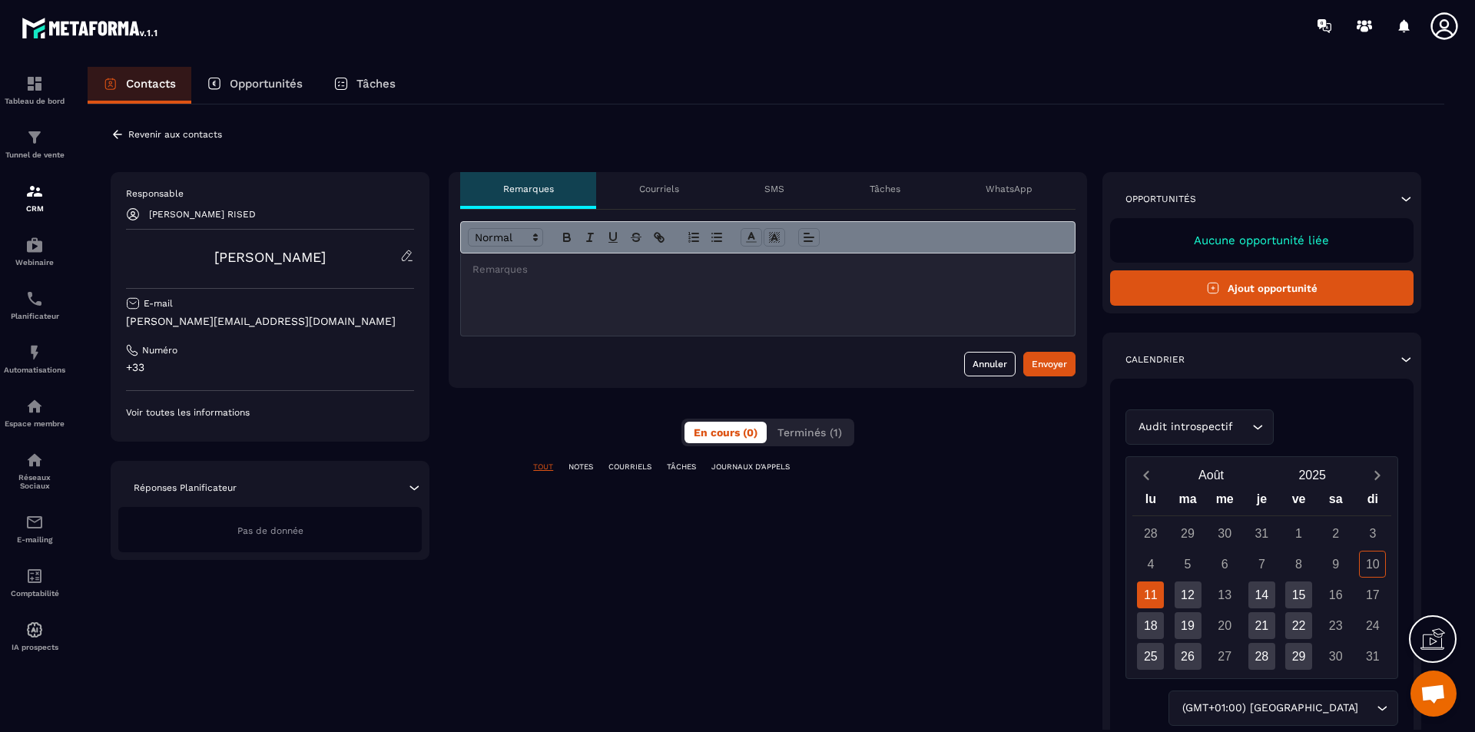
click at [223, 411] on p "Voir toutes les informations" at bounding box center [270, 412] width 288 height 12
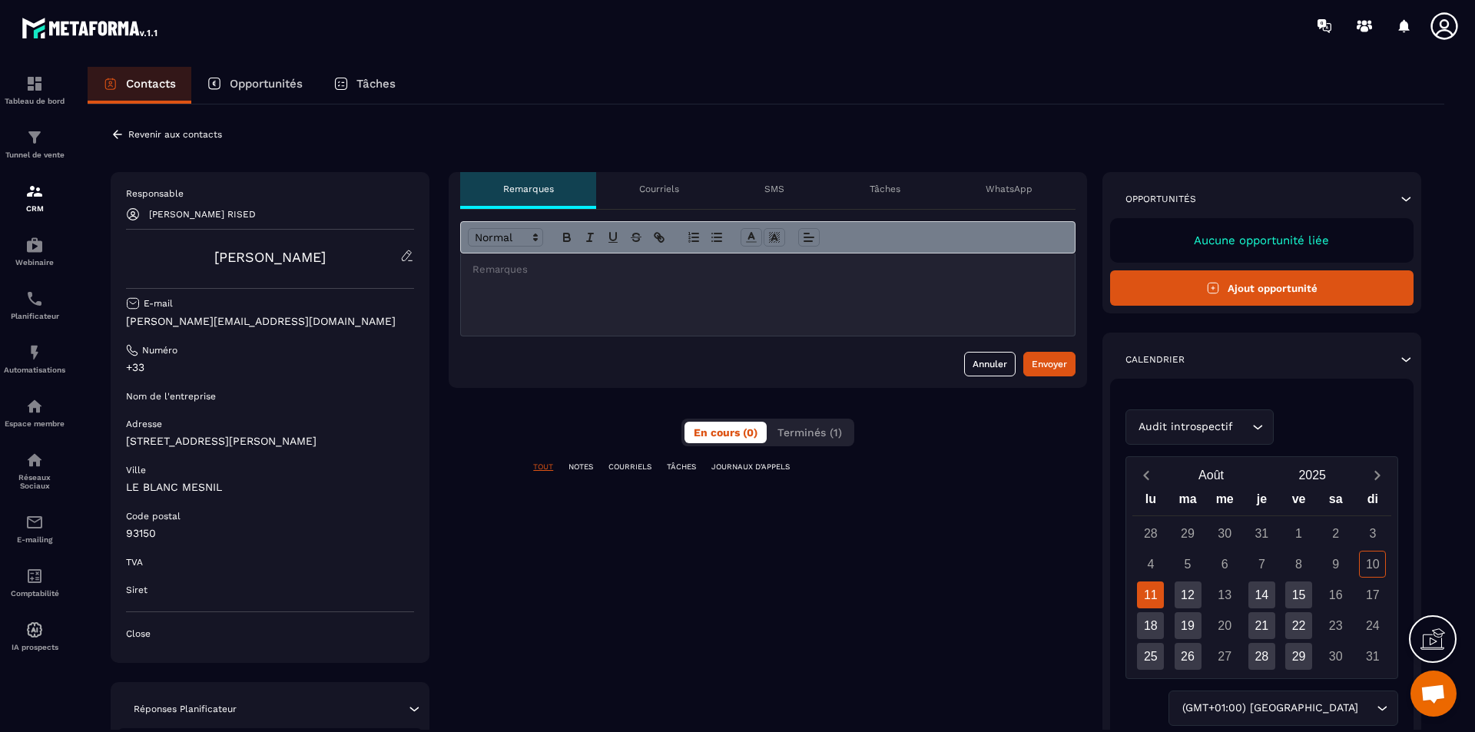
click at [650, 189] on p "Courriels" at bounding box center [659, 189] width 40 height 12
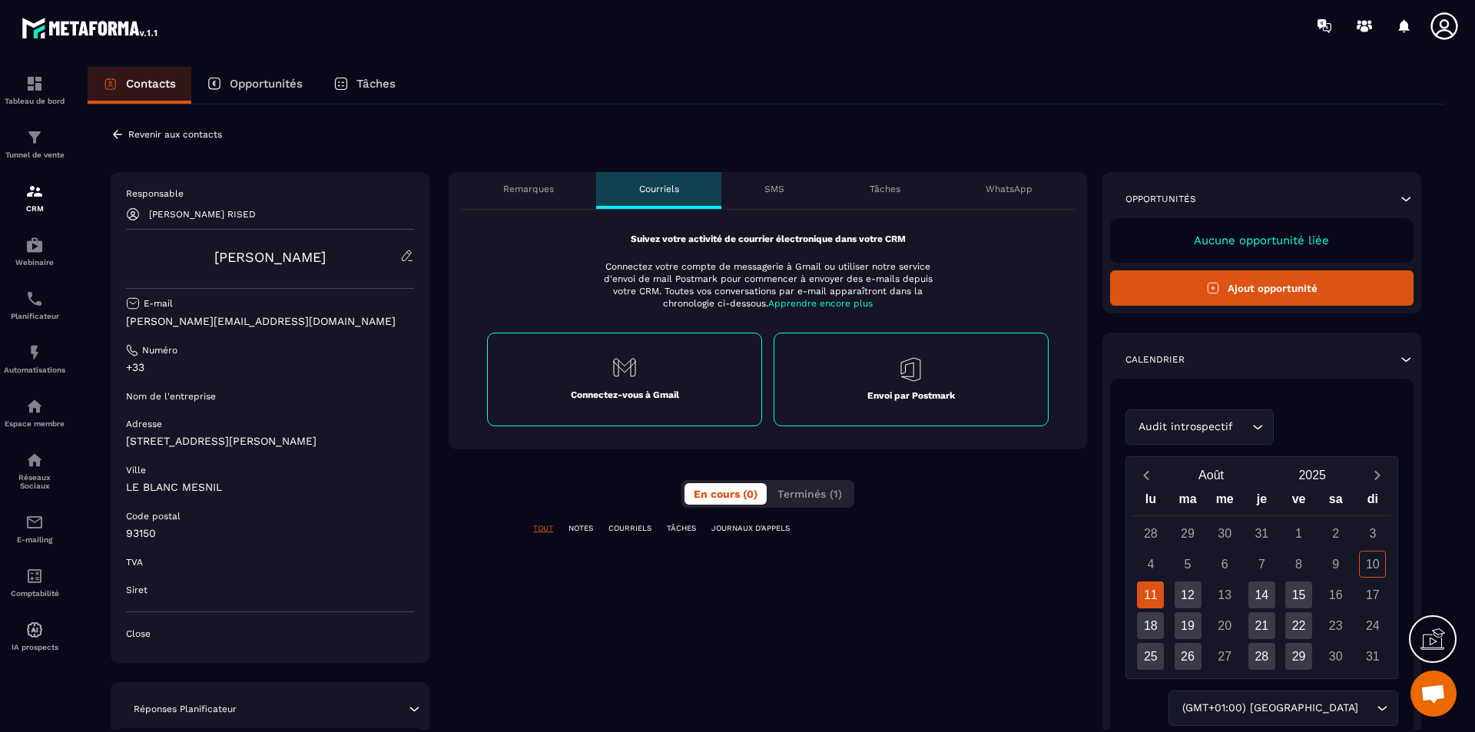
click at [779, 188] on p "SMS" at bounding box center [774, 189] width 20 height 12
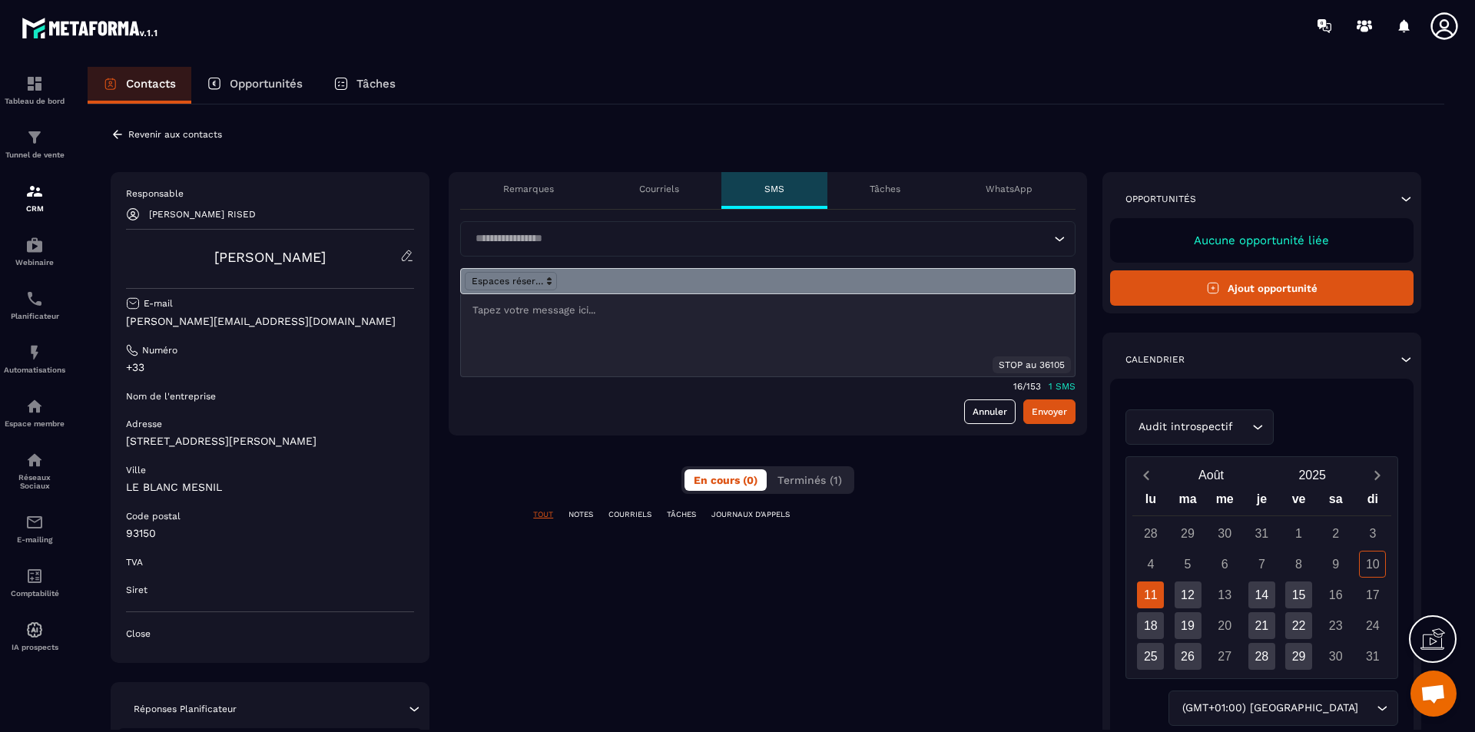
click at [869, 187] on div "Tâches" at bounding box center [885, 190] width 116 height 37
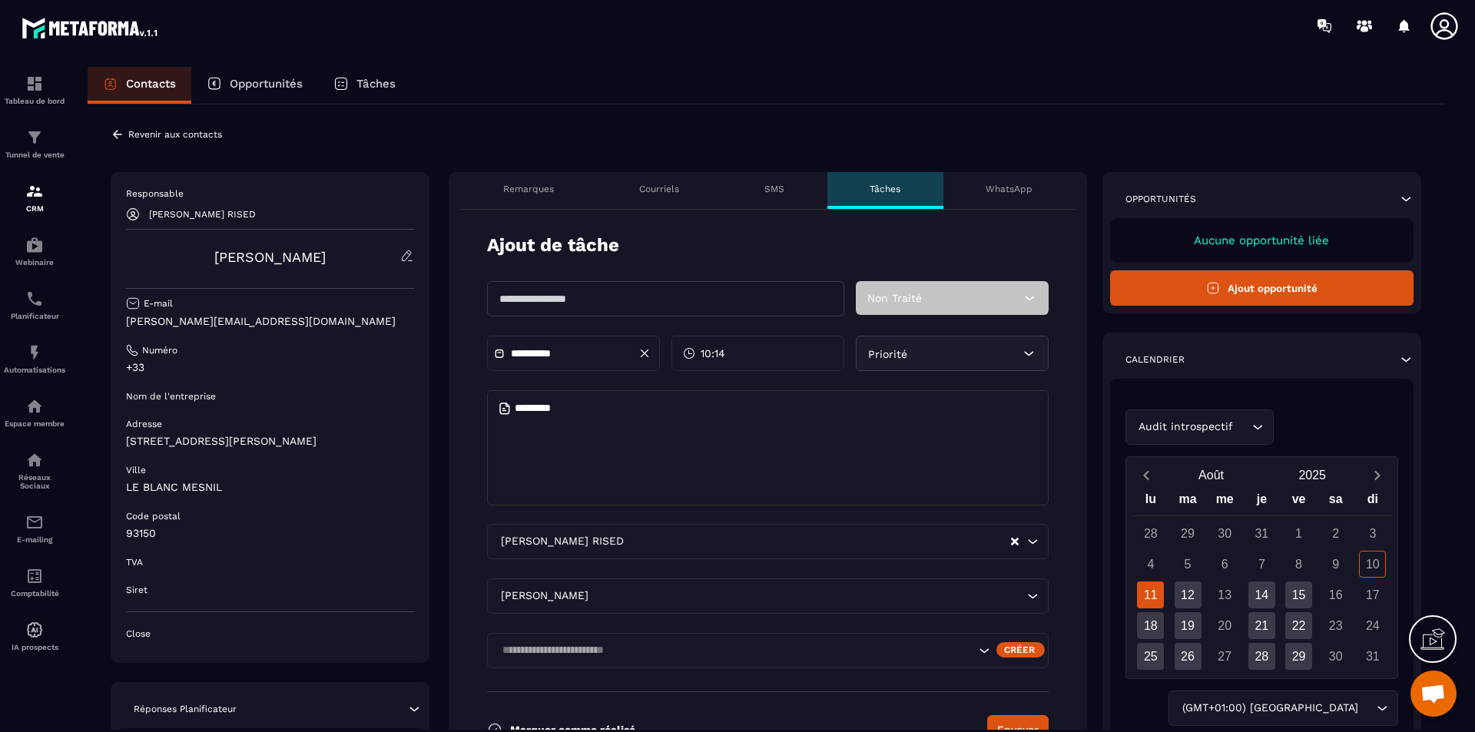
scroll to position [154, 0]
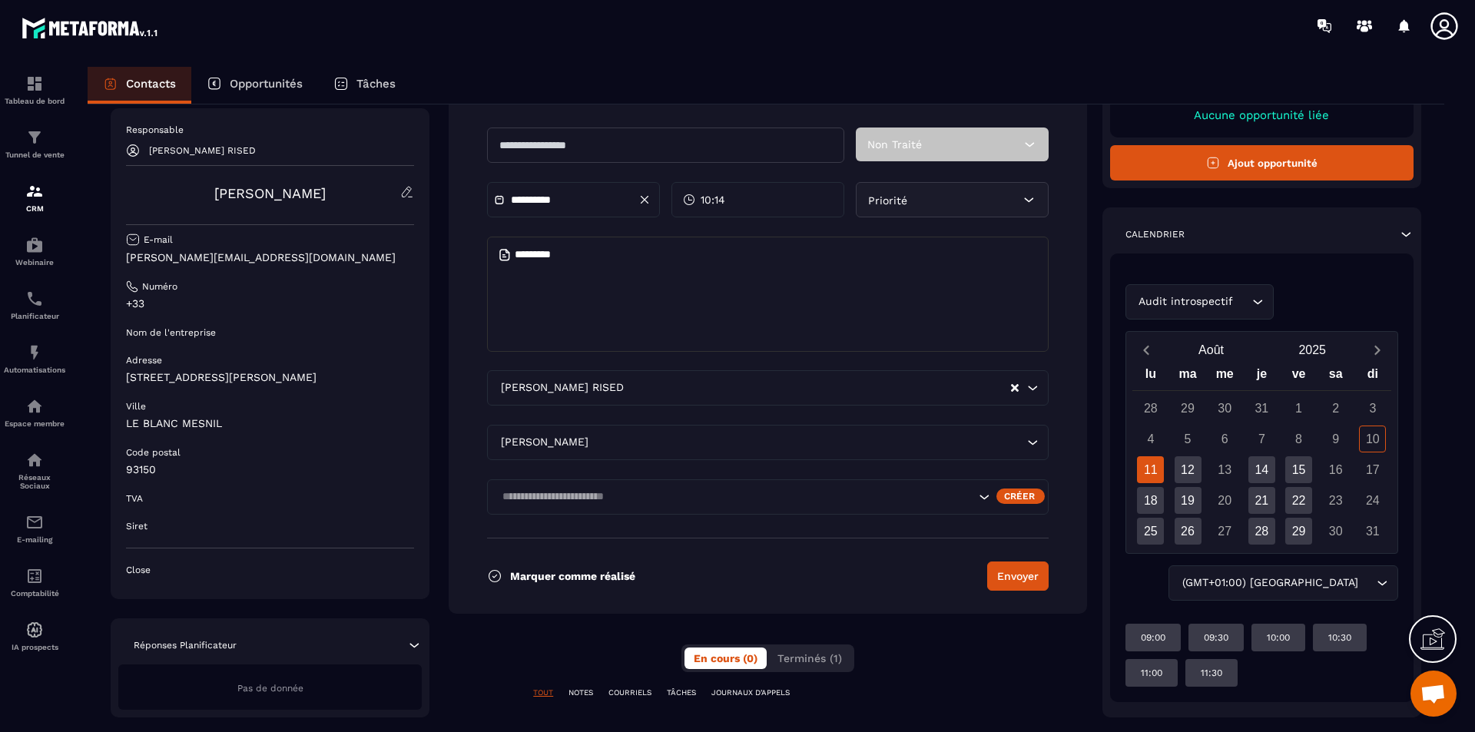
click at [982, 497] on icon "Search for option" at bounding box center [983, 497] width 9 height 5
click at [984, 497] on icon "Search for option" at bounding box center [983, 496] width 15 height 15
click at [493, 574] on icon at bounding box center [494, 575] width 15 height 15
click at [495, 574] on icon at bounding box center [494, 575] width 15 height 15
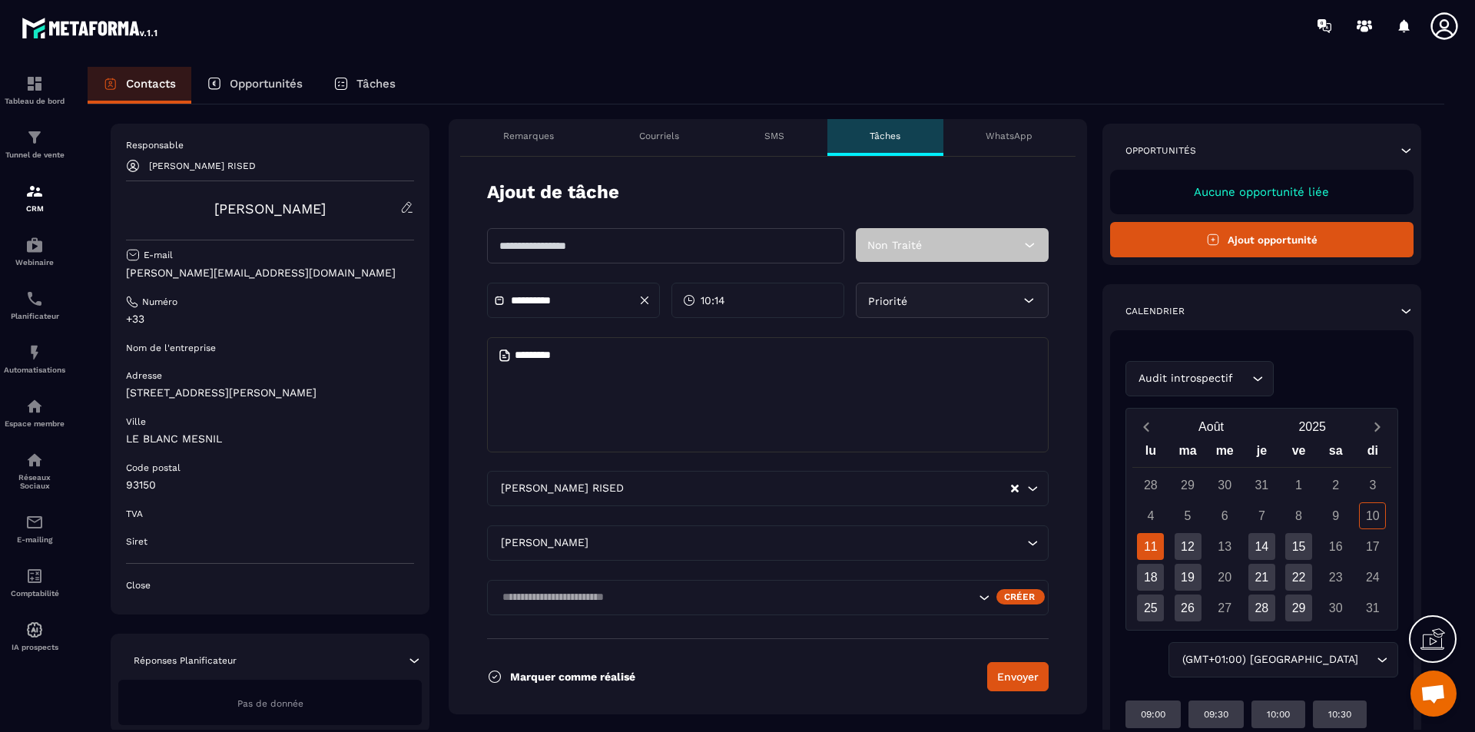
scroll to position [77, 0]
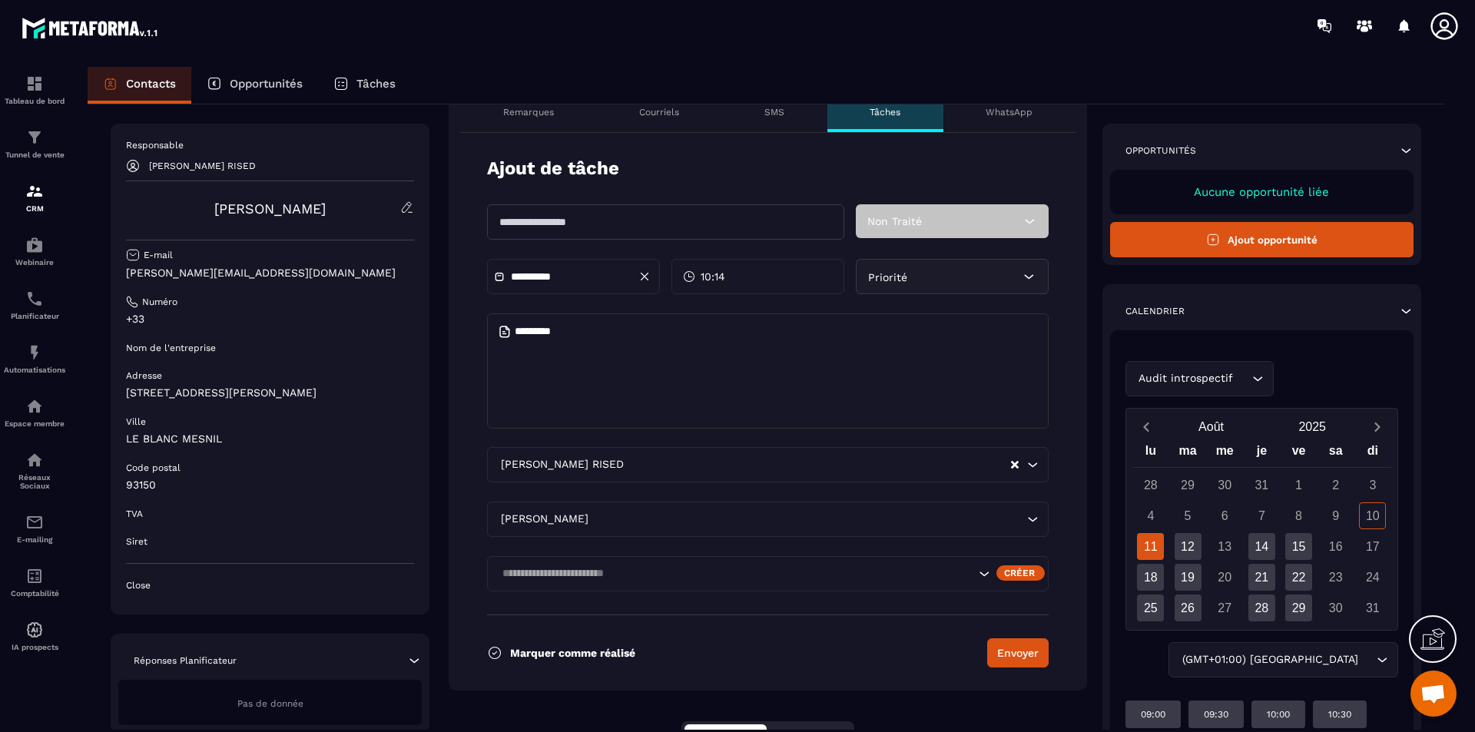
click at [1030, 271] on icon at bounding box center [1028, 276] width 15 height 15
click at [1028, 276] on icon at bounding box center [1028, 276] width 15 height 15
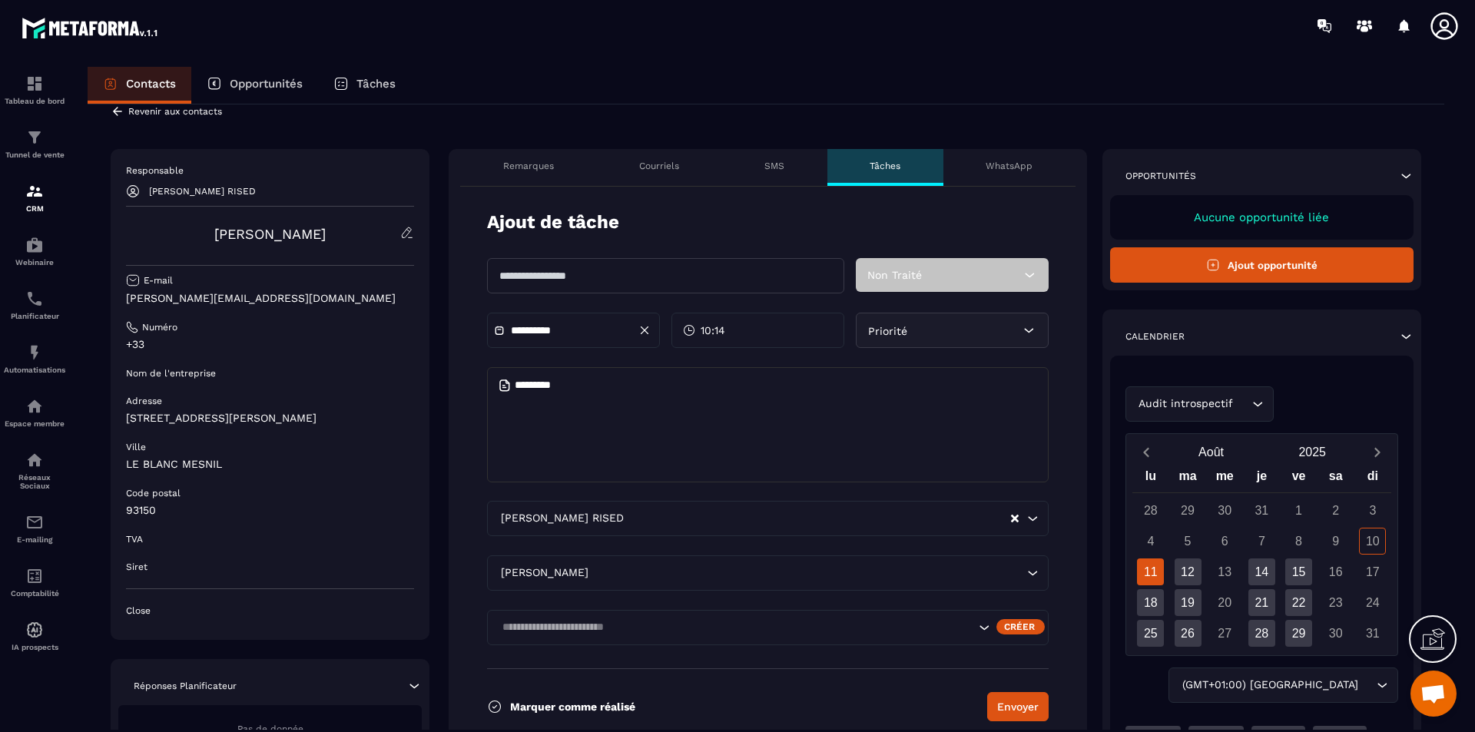
scroll to position [0, 0]
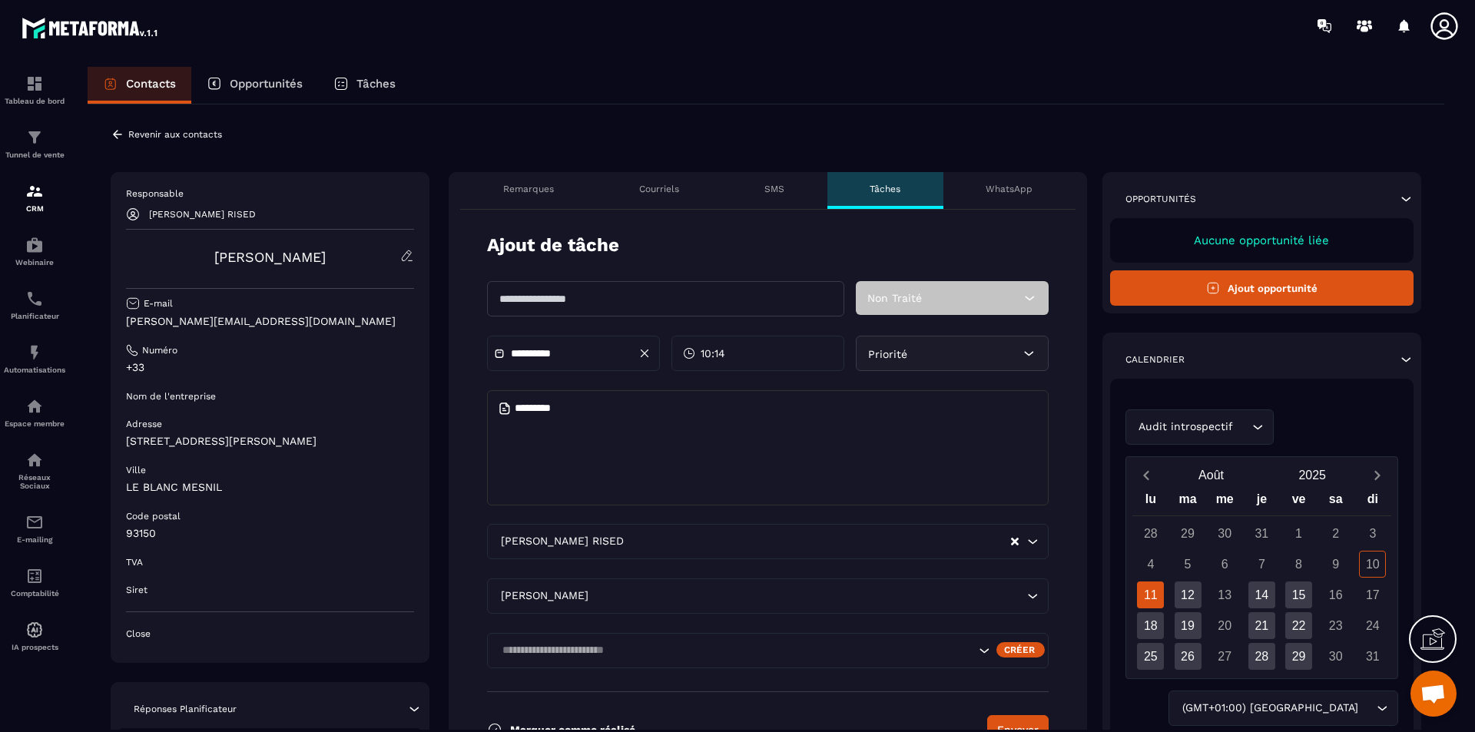
click at [998, 181] on div "WhatsApp" at bounding box center [1009, 190] width 132 height 37
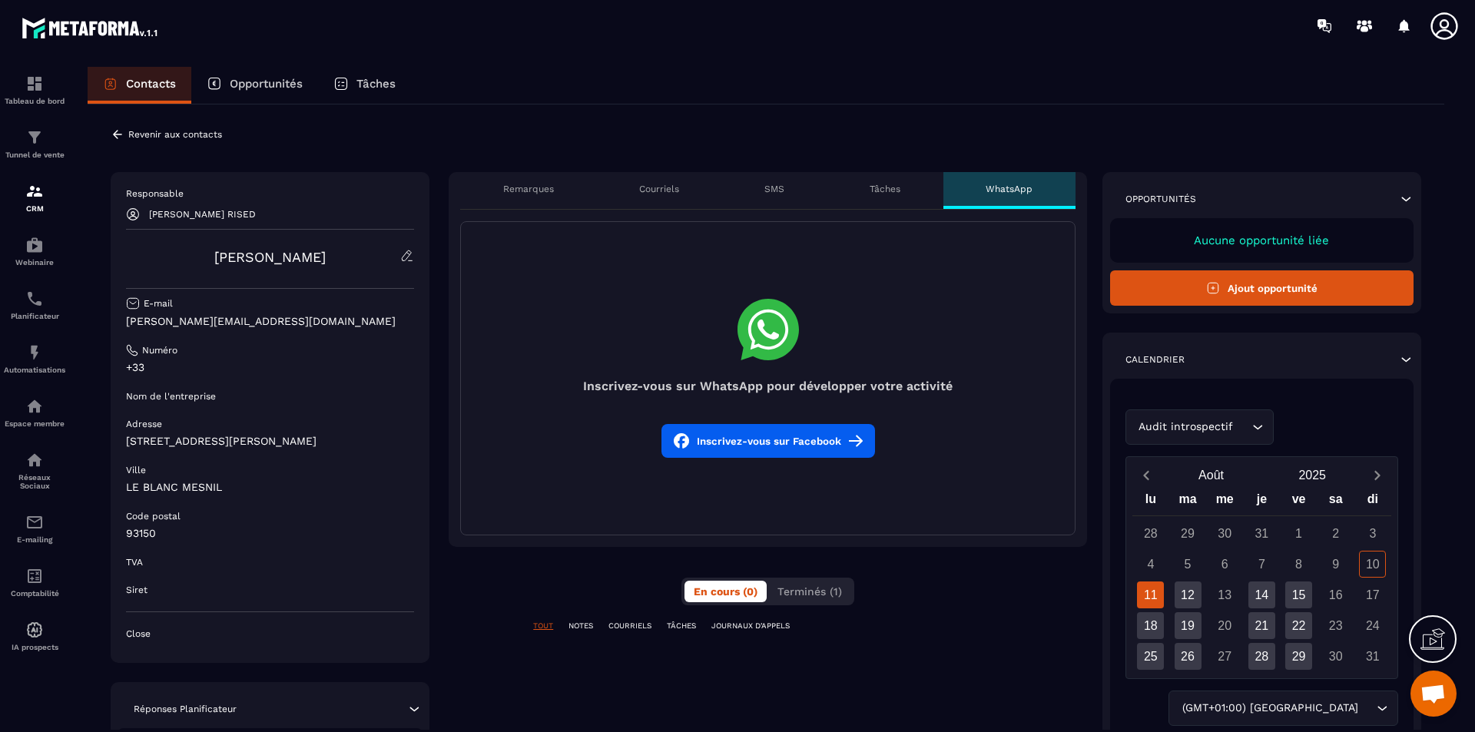
click at [874, 194] on p "Tâches" at bounding box center [884, 189] width 31 height 12
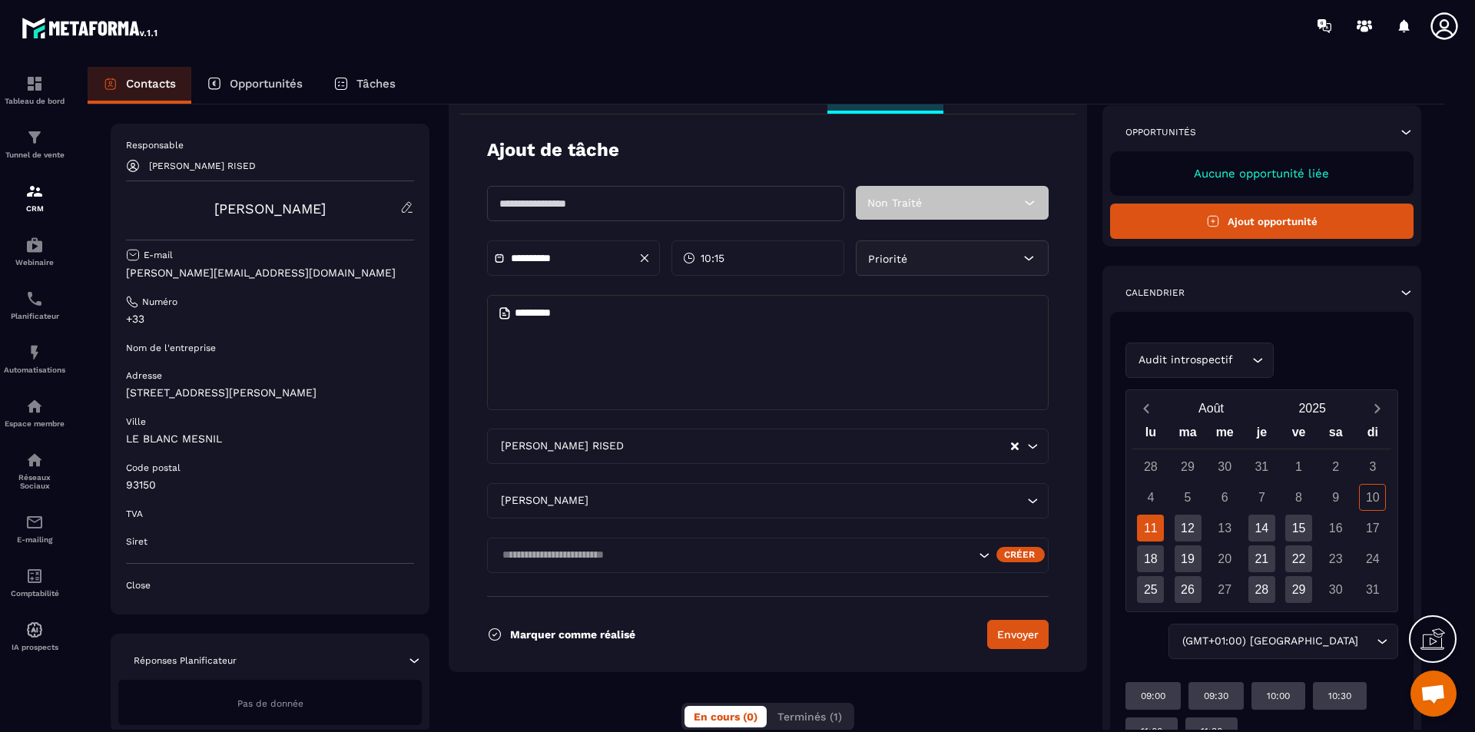
scroll to position [187, 0]
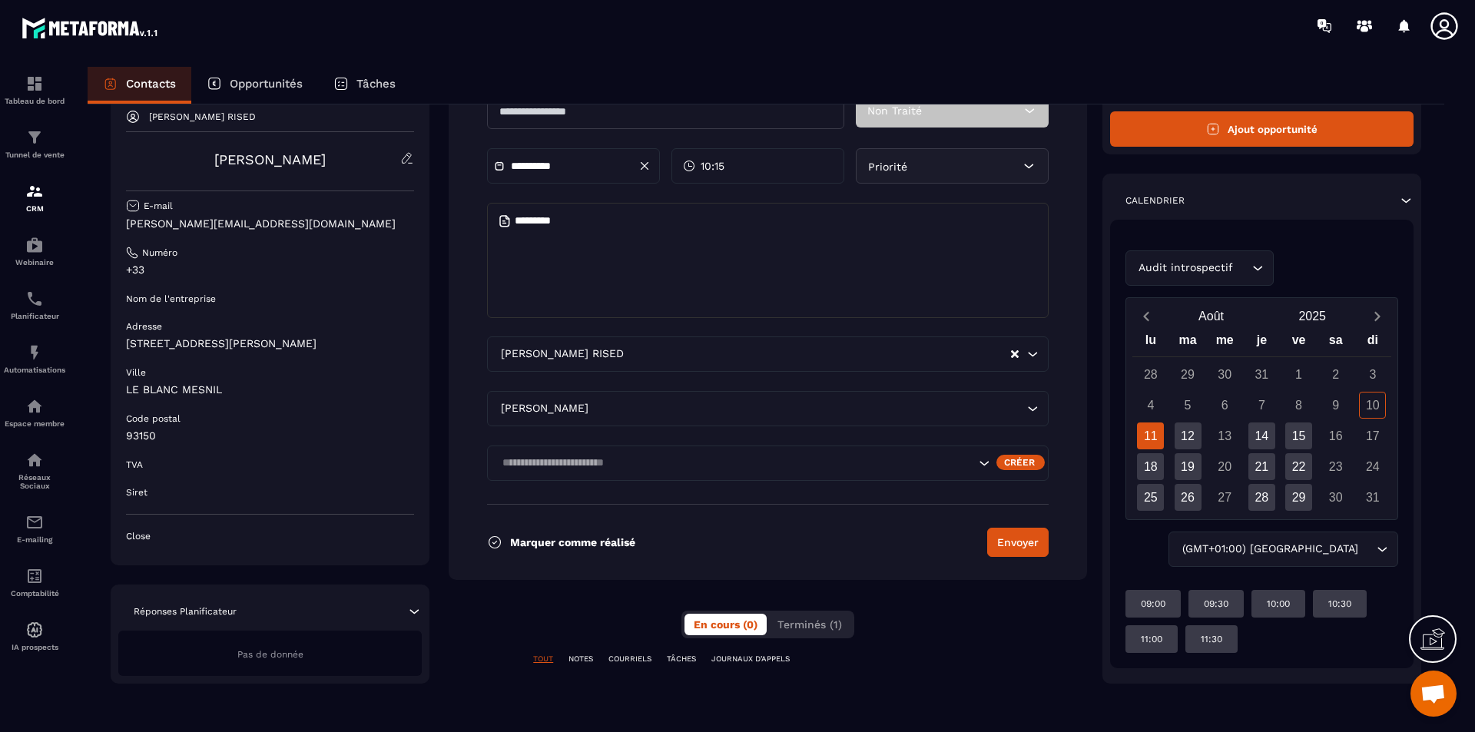
click at [584, 655] on p "NOTES" at bounding box center [580, 659] width 25 height 11
click at [541, 659] on p "TOUT" at bounding box center [543, 659] width 20 height 11
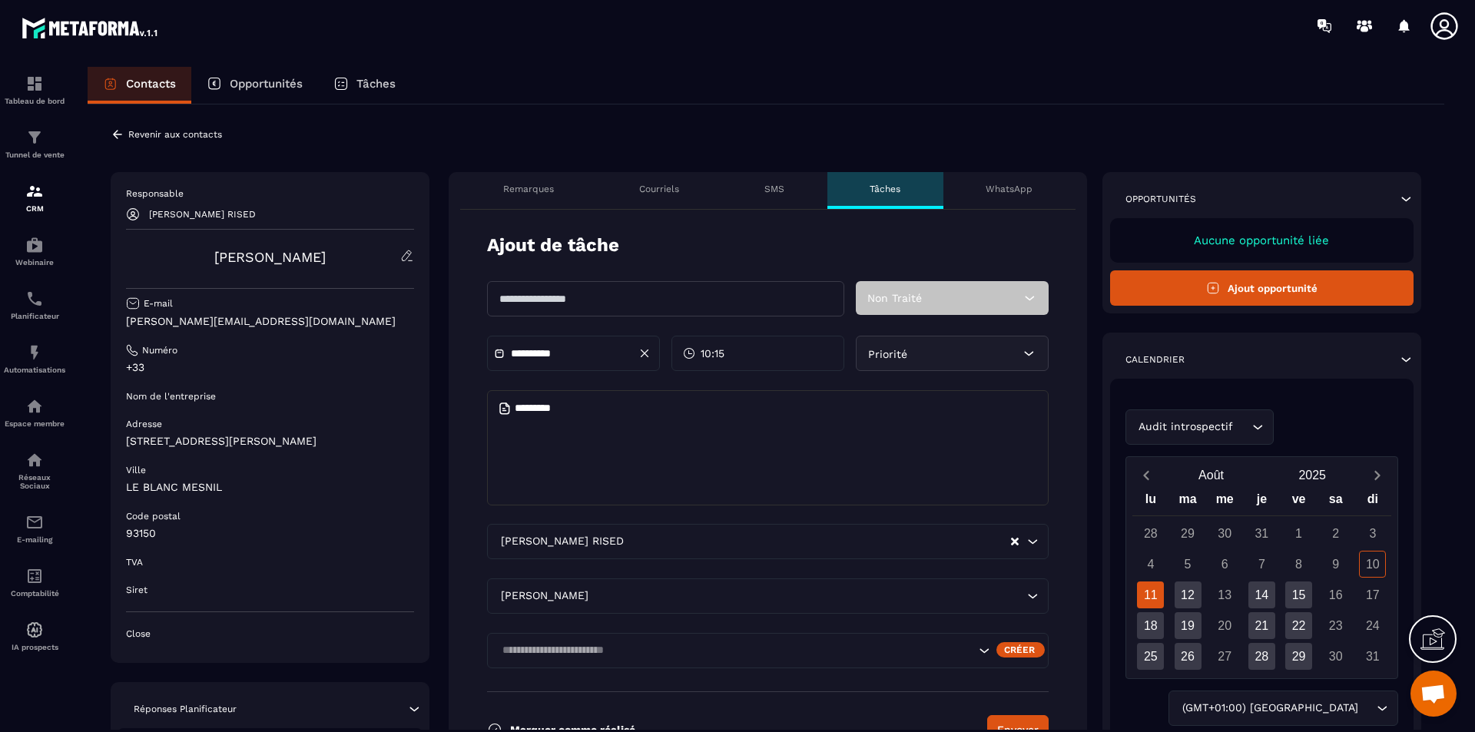
click at [539, 185] on p "Remarques" at bounding box center [528, 189] width 51 height 12
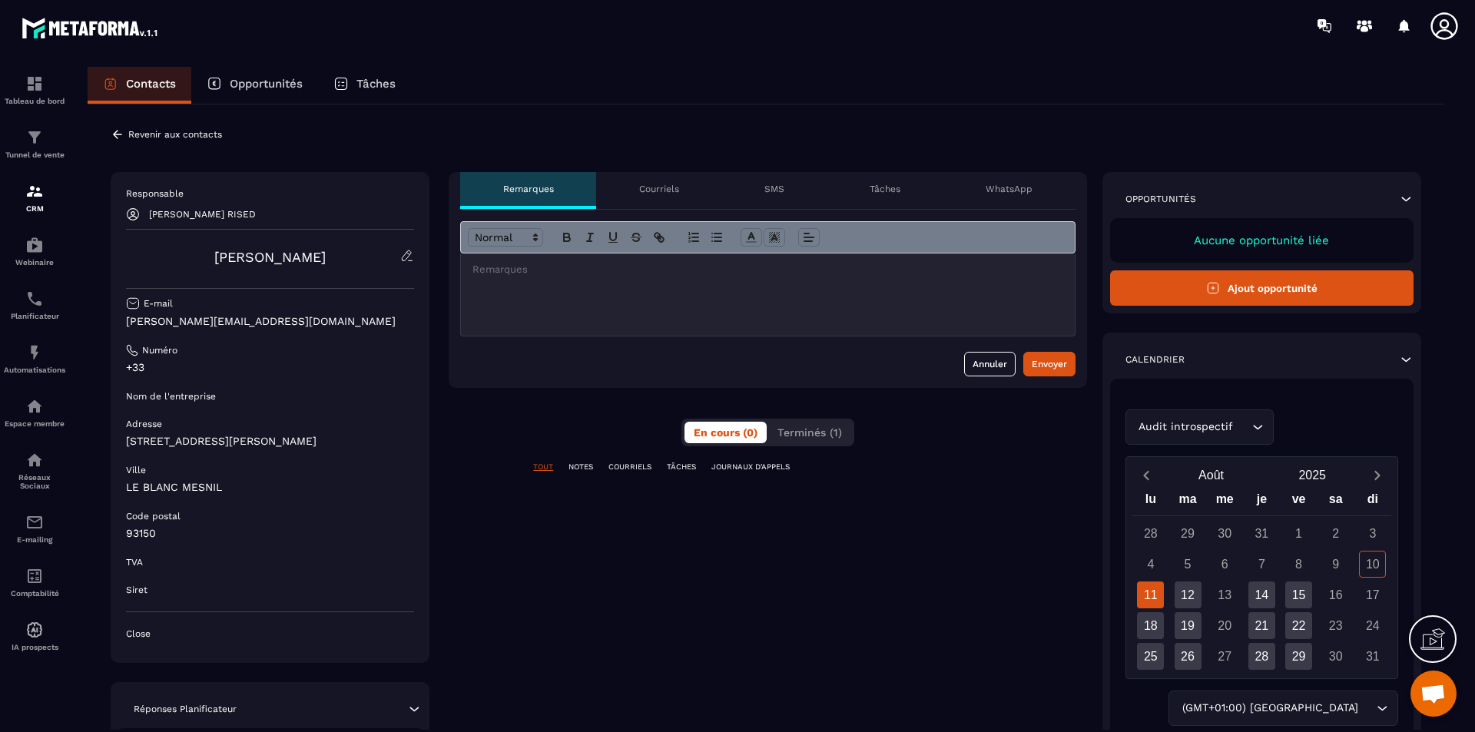
click at [111, 136] on icon at bounding box center [118, 134] width 14 height 14
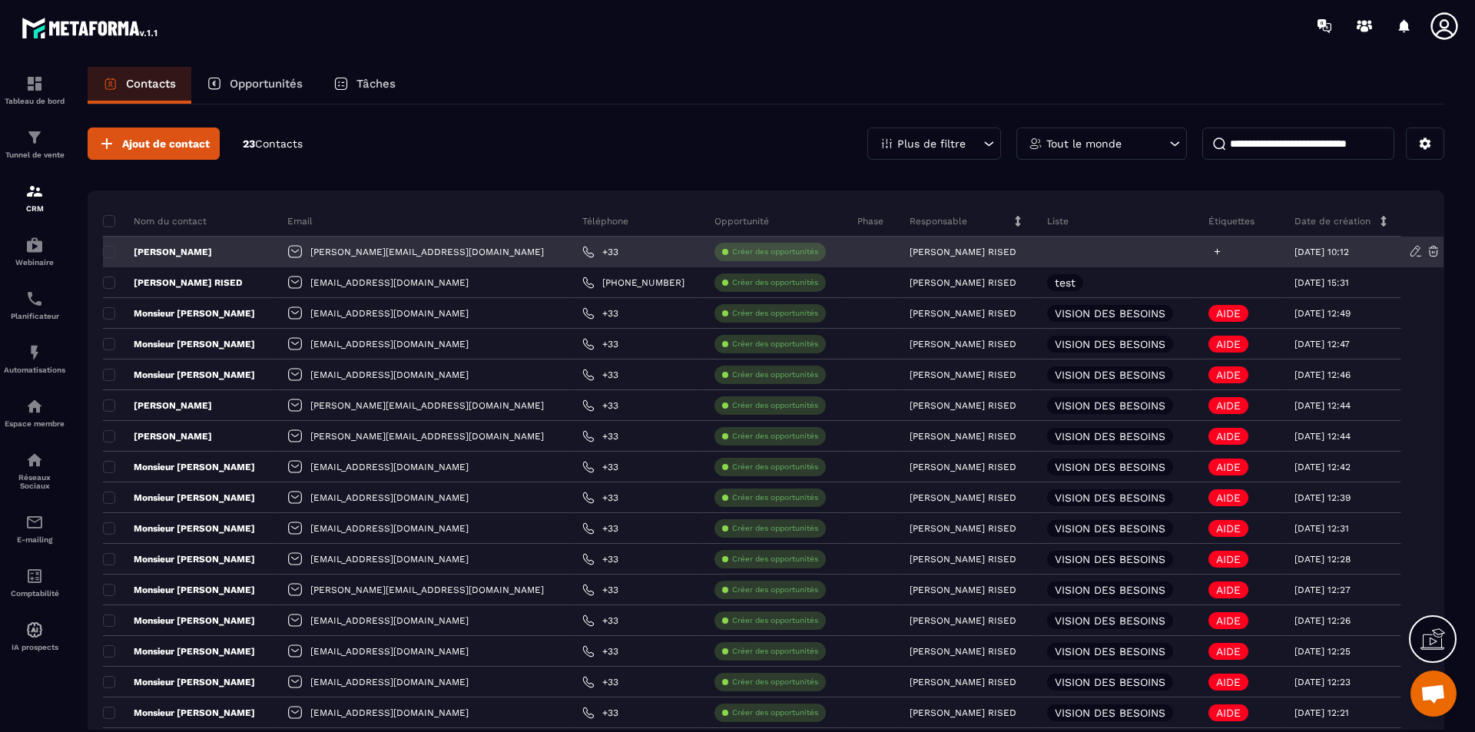
click at [1212, 249] on icon at bounding box center [1217, 252] width 10 height 10
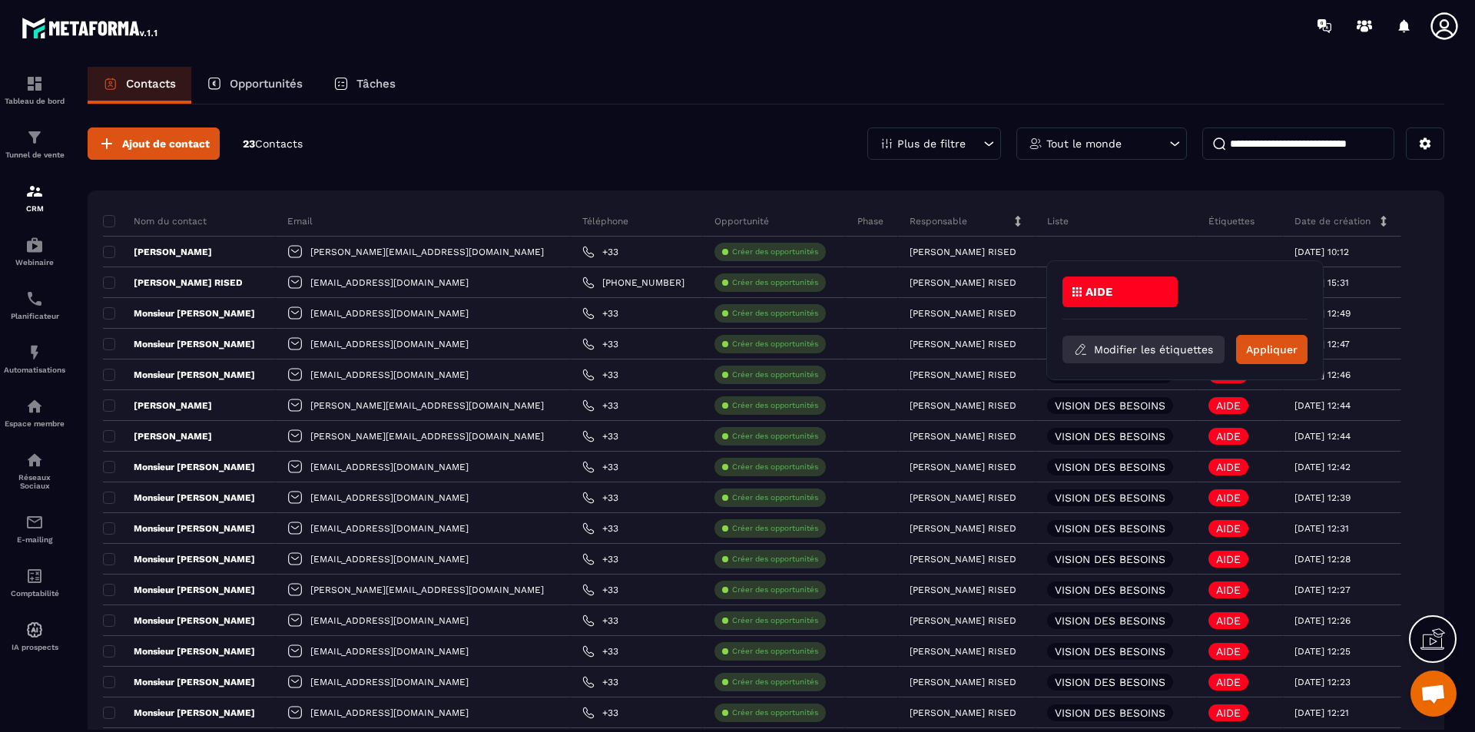
click at [1133, 343] on button "Modifier les étiquettes" at bounding box center [1143, 350] width 162 height 28
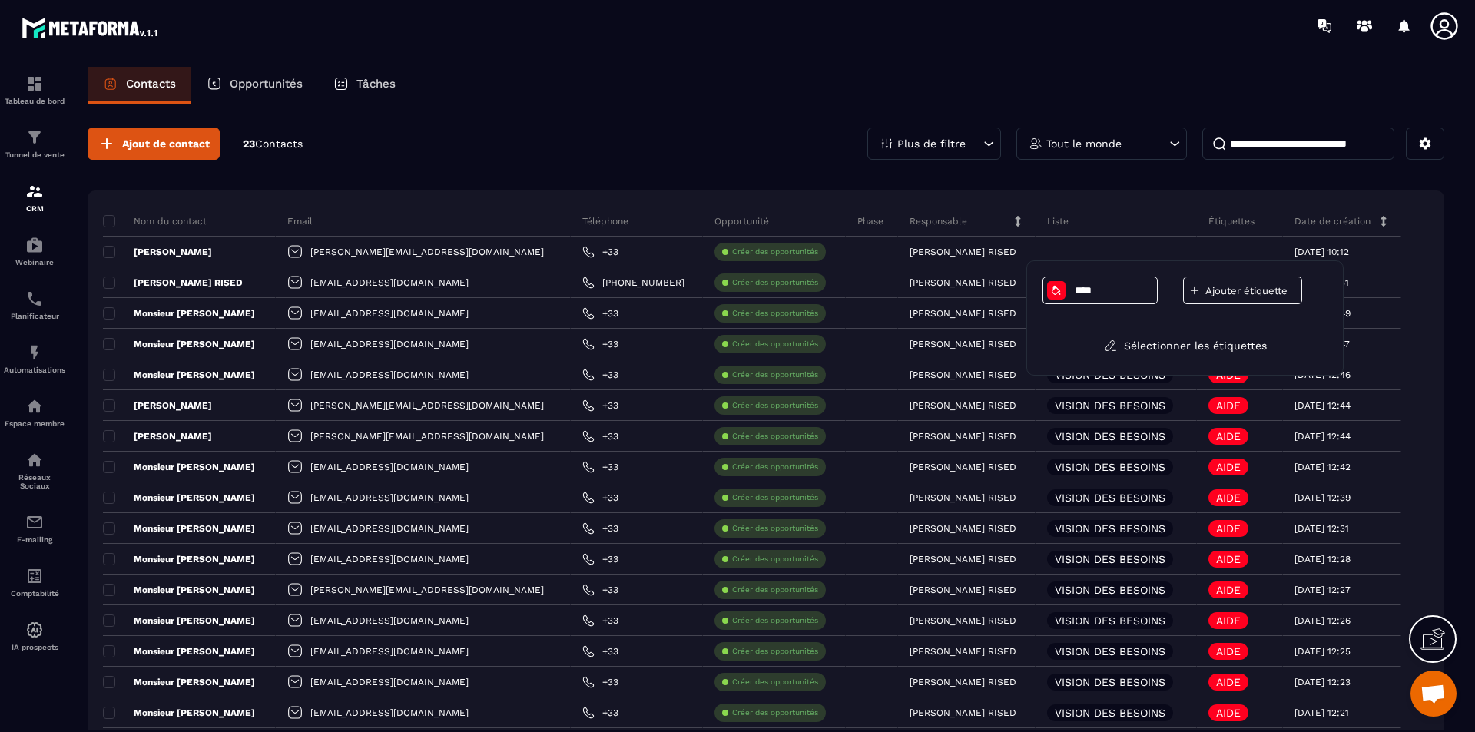
click at [1188, 292] on icon at bounding box center [1194, 290] width 14 height 14
click at [1190, 288] on input at bounding box center [1177, 290] width 80 height 13
click at [1155, 296] on input "****" at bounding box center [1177, 290] width 80 height 13
type input "****"
click at [1140, 313] on div "**** **** Ajouter étiquette" at bounding box center [1175, 296] width 418 height 40
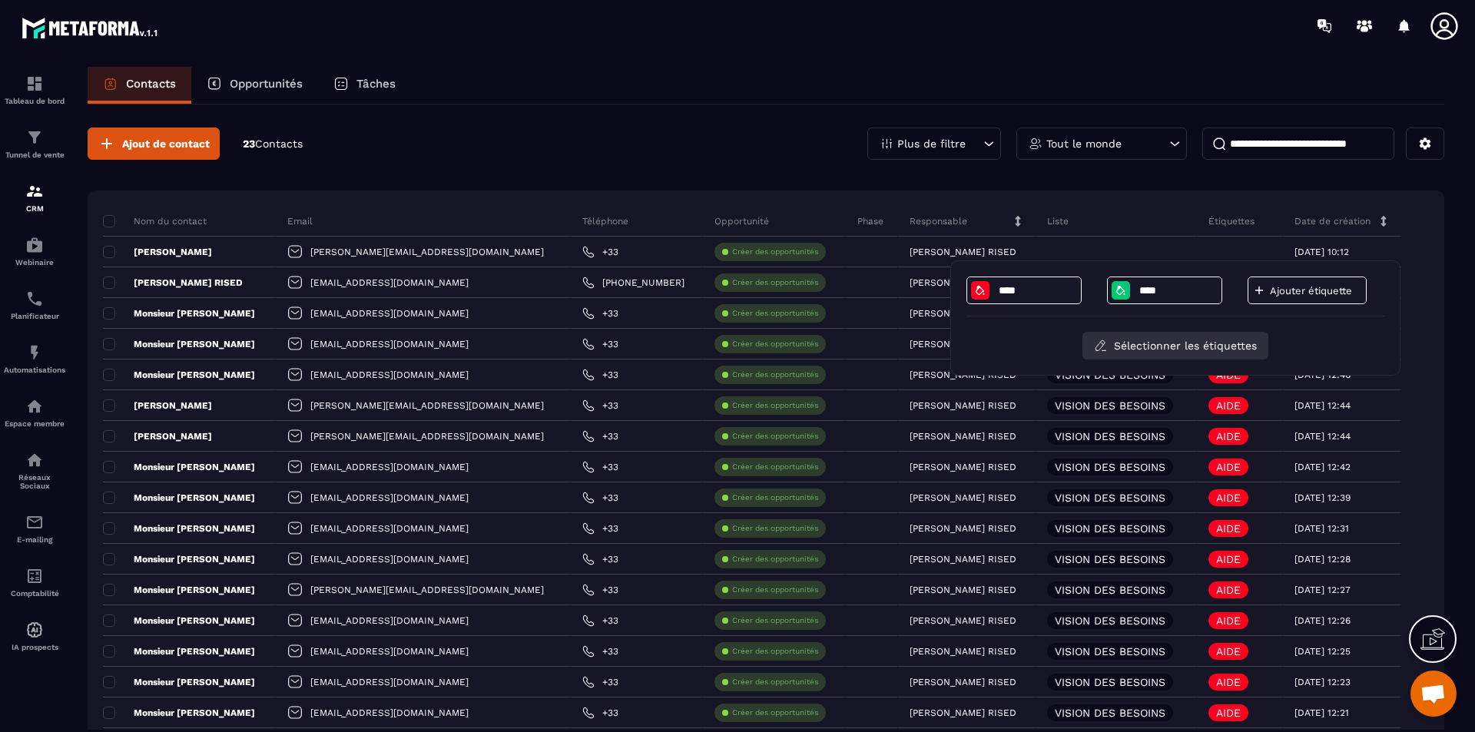
click at [1141, 341] on button "Sélectionner les étiquettes" at bounding box center [1175, 346] width 186 height 28
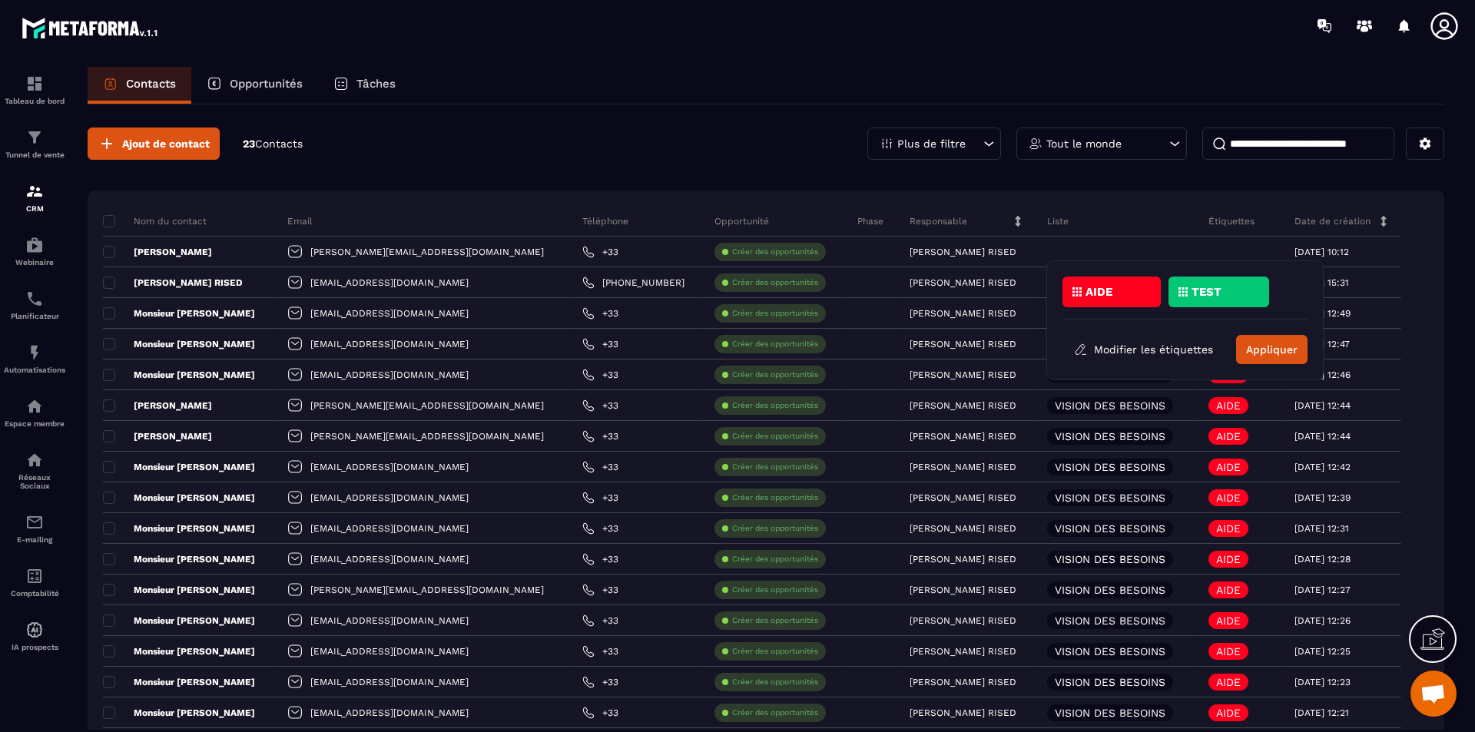
click at [1212, 306] on div "TEST" at bounding box center [1218, 291] width 101 height 31
click at [1266, 348] on button "Appliquer" at bounding box center [1271, 349] width 71 height 29
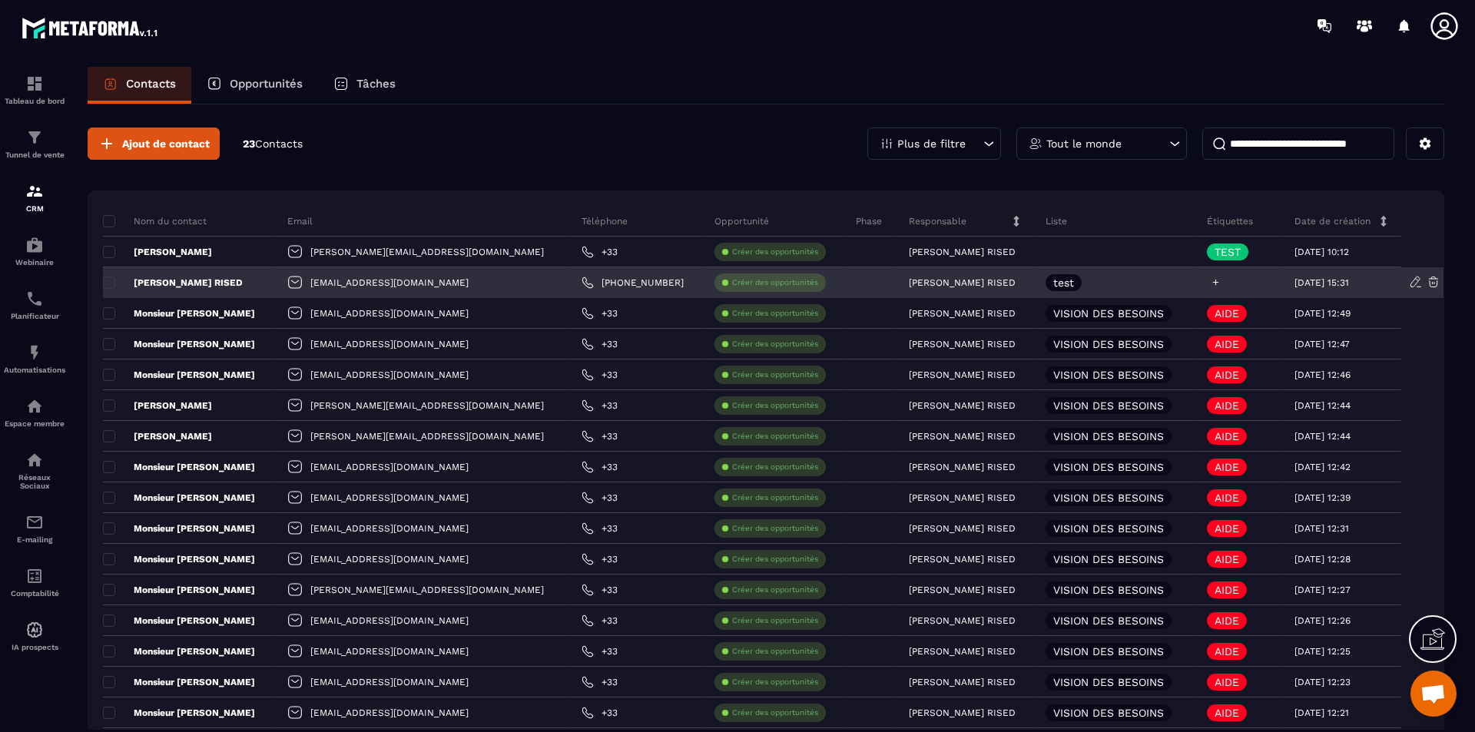
click at [1210, 283] on icon at bounding box center [1215, 282] width 10 height 10
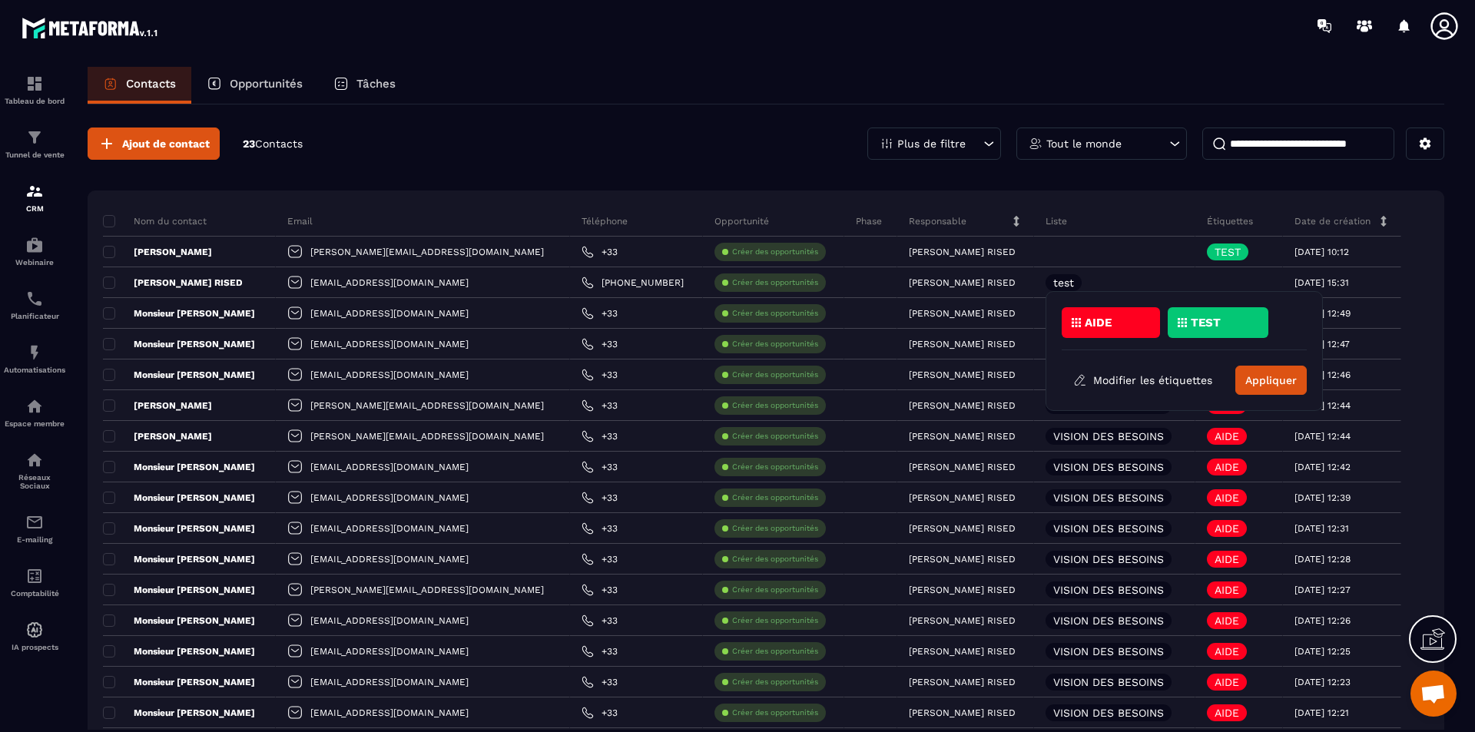
click at [1203, 316] on div "TEST" at bounding box center [1217, 322] width 101 height 31
click at [1260, 379] on button "Appliquer" at bounding box center [1270, 380] width 71 height 29
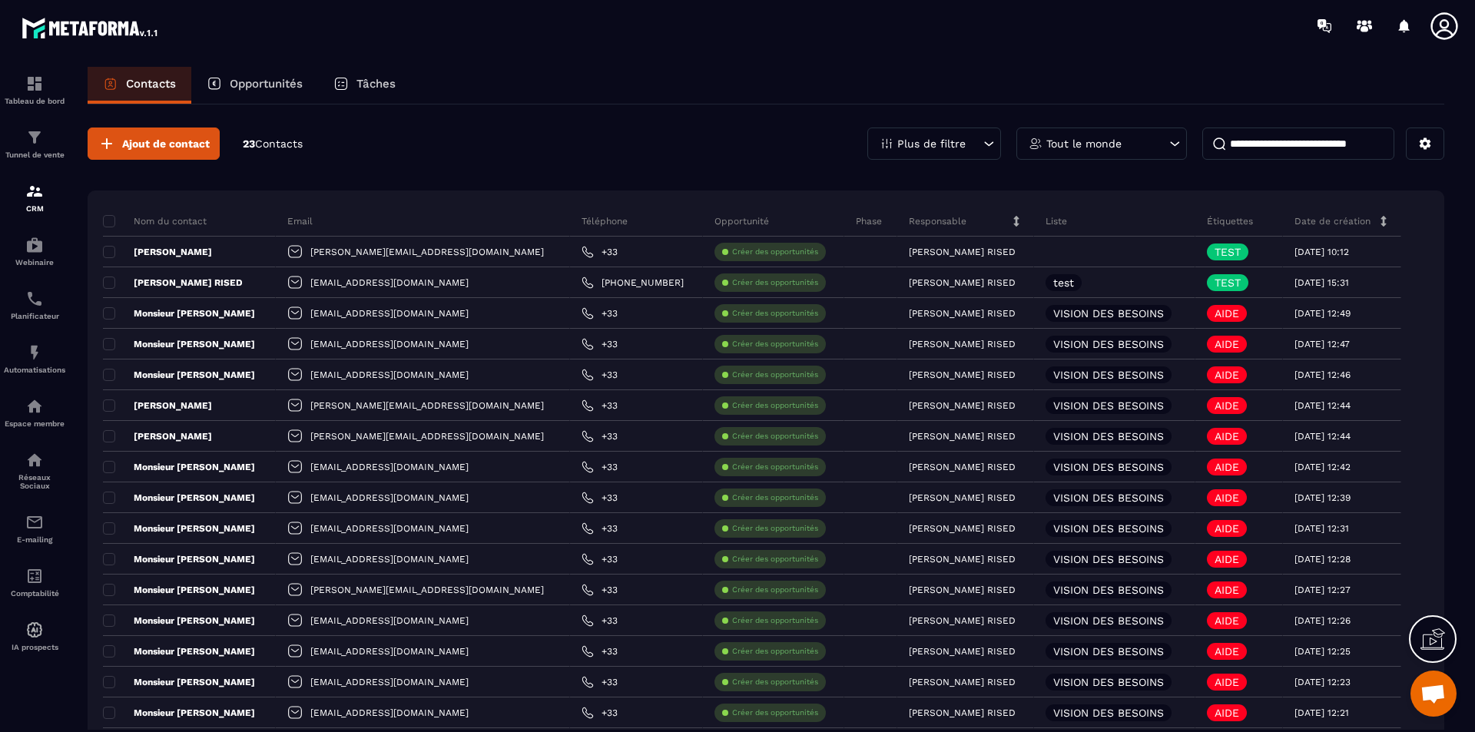
click at [237, 84] on p "Opportunités" at bounding box center [266, 84] width 73 height 14
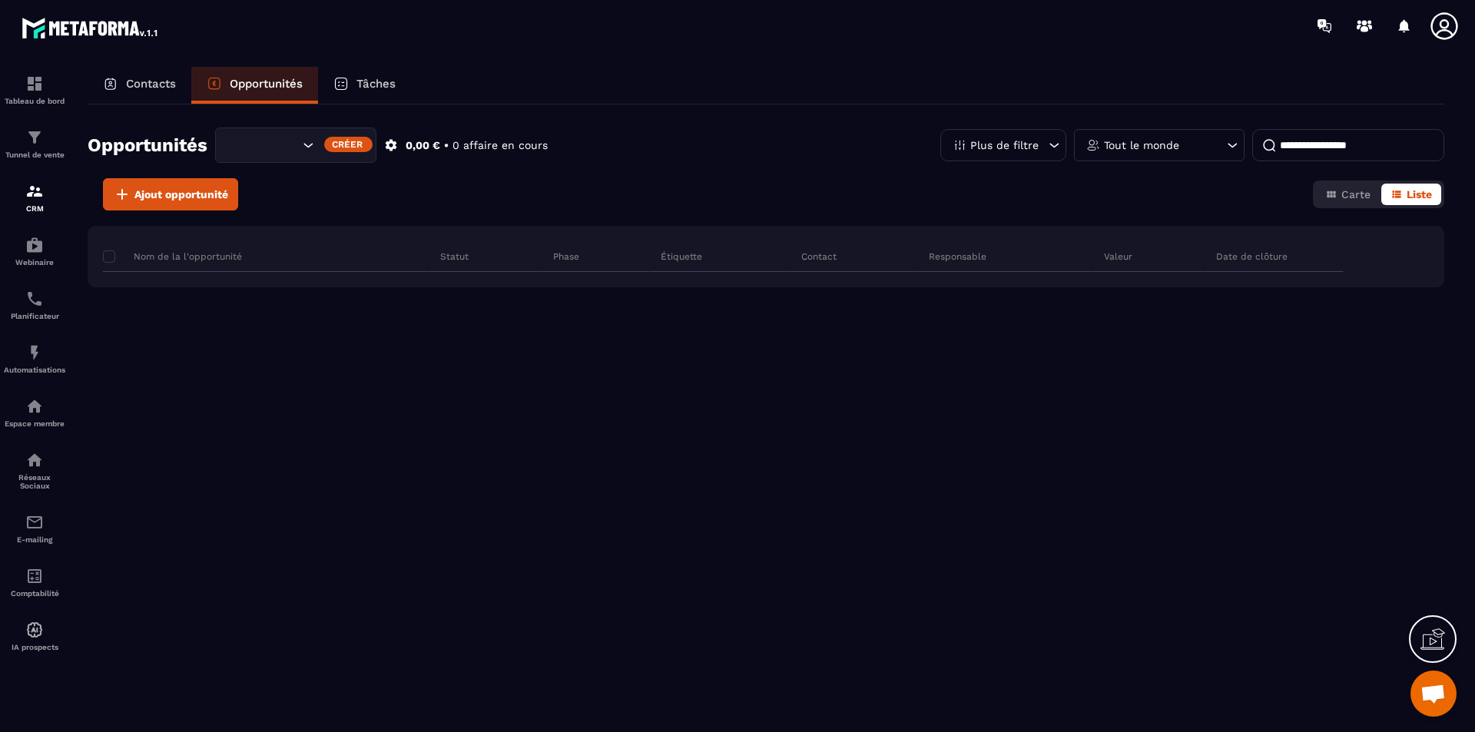
click at [372, 82] on p "Tâches" at bounding box center [375, 84] width 39 height 14
